Goal: Browse casually

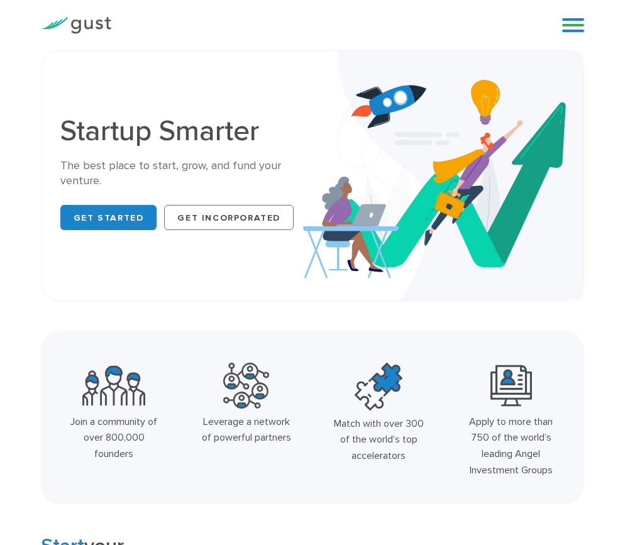
click at [246, 427] on div "Leverage a network of powerful partners" at bounding box center [246, 430] width 91 height 32
click at [236, 427] on div at bounding box center [236, 427] width 0 height 0
click at [287, 427] on div "Leverage a network of powerful partners" at bounding box center [246, 430] width 91 height 32
click at [385, 430] on div "Match with over 300 of the world’s top accelerators" at bounding box center [378, 439] width 91 height 48
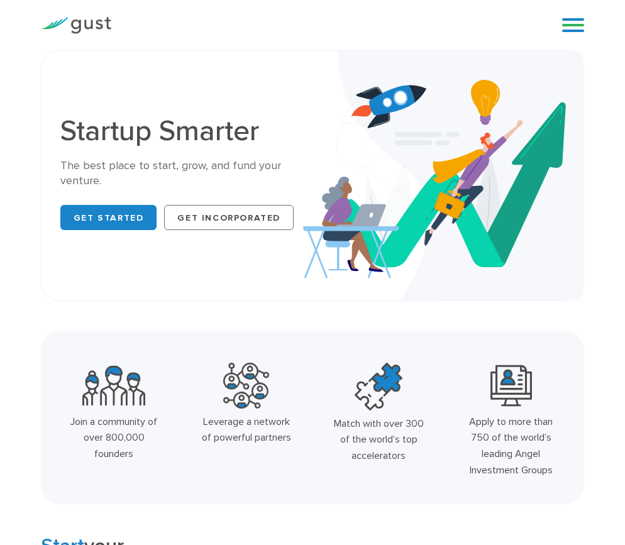
click at [385, 430] on div "Match with over 300 of the world’s top accelerators" at bounding box center [378, 439] width 91 height 48
click at [395, 430] on div "Match with over 300 of the world’s top accelerators" at bounding box center [378, 439] width 91 height 48
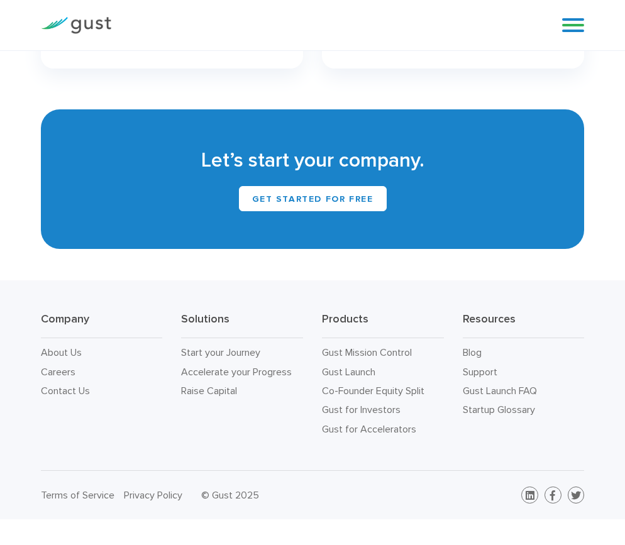
scroll to position [5285, 0]
